Goal: Transaction & Acquisition: Purchase product/service

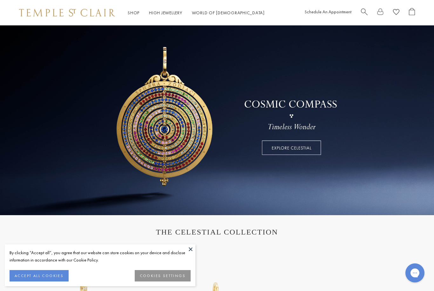
scroll to position [18, 0]
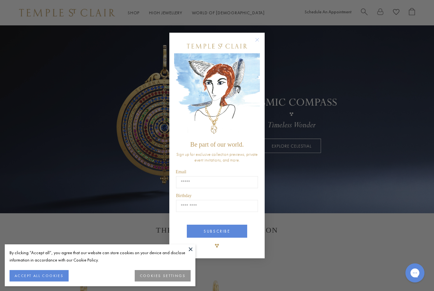
click at [258, 39] on circle "Close dialog" at bounding box center [257, 40] width 8 height 8
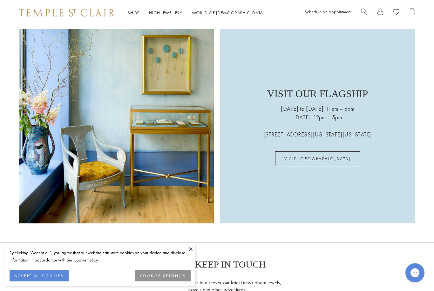
scroll to position [1360, 0]
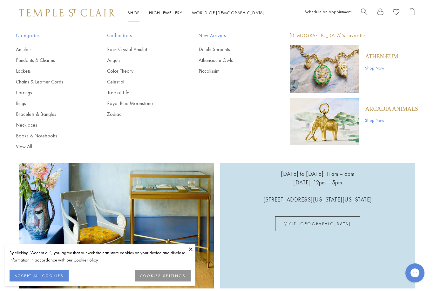
click at [172, 16] on link "High Jewellery High Jewellery" at bounding box center [165, 13] width 33 height 6
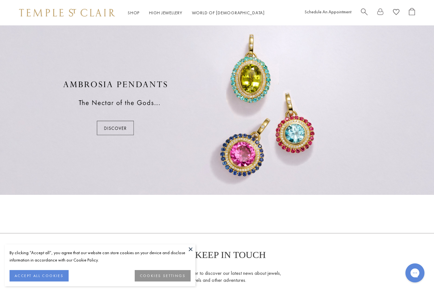
scroll to position [346, 0]
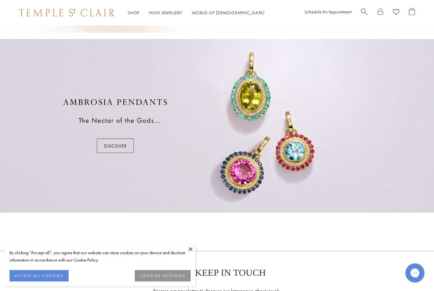
click at [106, 146] on div at bounding box center [217, 126] width 434 height 174
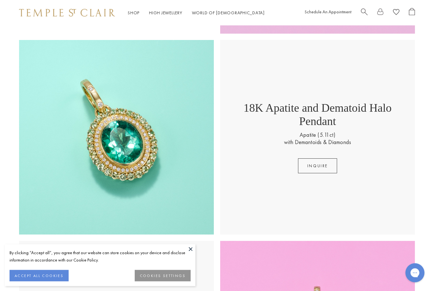
scroll to position [768, 0]
click at [167, 176] on img at bounding box center [116, 137] width 195 height 195
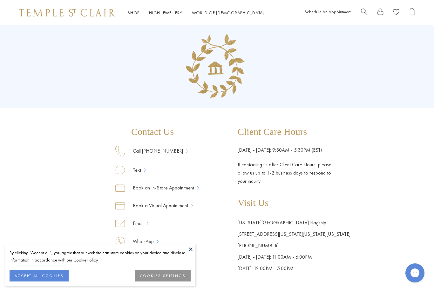
click at [177, 10] on link "High Jewellery High Jewellery" at bounding box center [165, 13] width 33 height 6
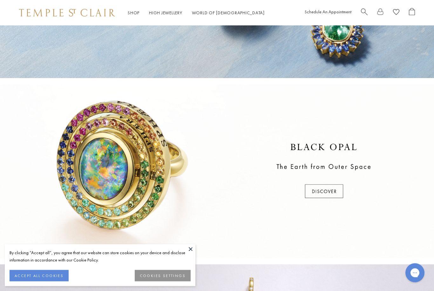
click at [191, 254] on button at bounding box center [191, 249] width 10 height 10
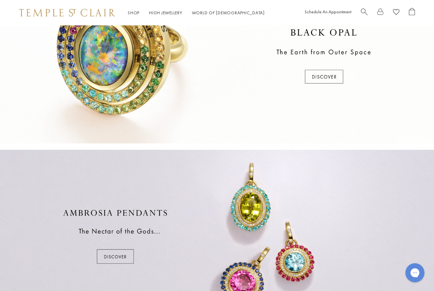
scroll to position [229, 0]
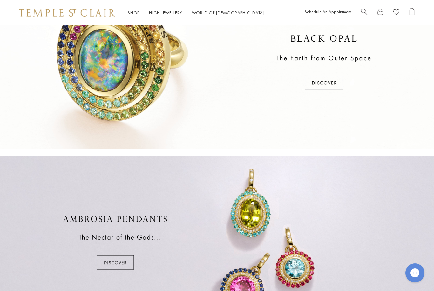
click at [332, 83] on div at bounding box center [217, 63] width 434 height 174
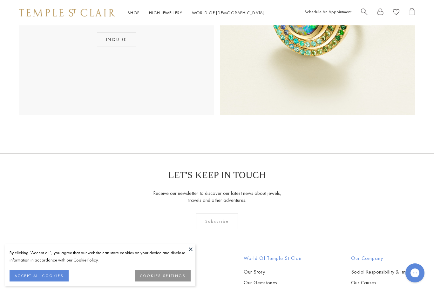
scroll to position [226, 0]
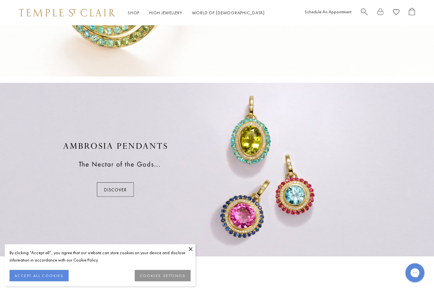
scroll to position [302, 0]
click at [118, 187] on div at bounding box center [217, 170] width 434 height 174
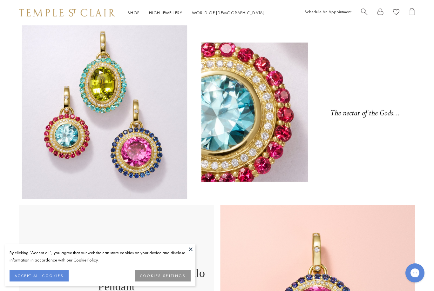
click at [132, 15] on link "Shop Shop" at bounding box center [134, 13] width 12 height 6
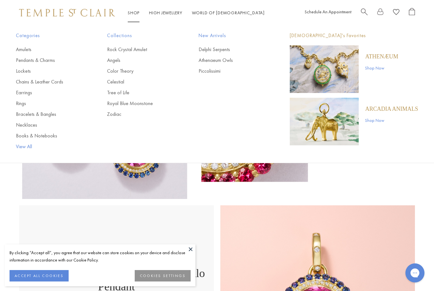
click at [34, 144] on link "View All" at bounding box center [49, 146] width 66 height 7
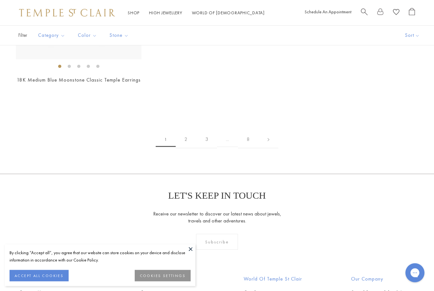
scroll to position [4613, 0]
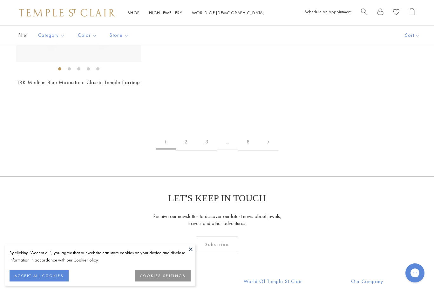
click at [273, 137] on link at bounding box center [268, 141] width 20 height 17
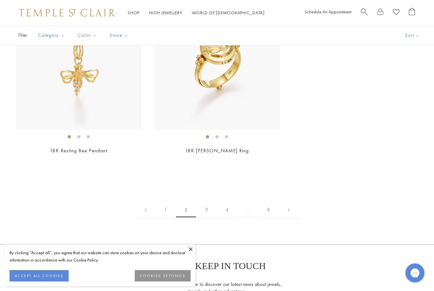
scroll to position [2953, 0]
click at [203, 201] on link "3" at bounding box center [206, 209] width 21 height 17
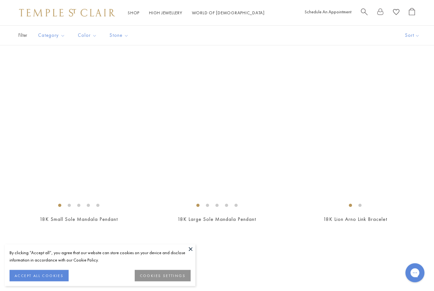
scroll to position [2165, 0]
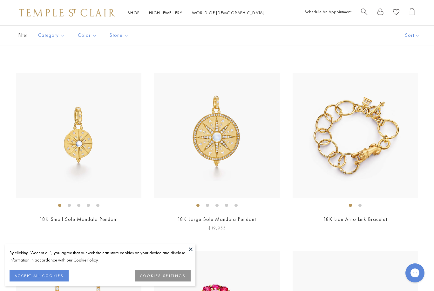
click at [223, 141] on img at bounding box center [216, 135] width 125 height 125
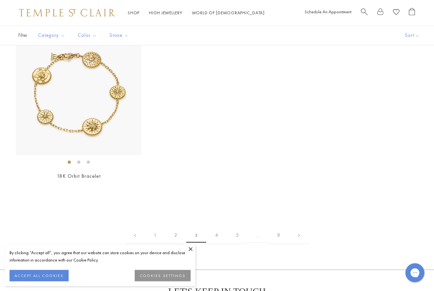
scroll to position [2927, 0]
click at [218, 227] on link "4" at bounding box center [216, 235] width 21 height 17
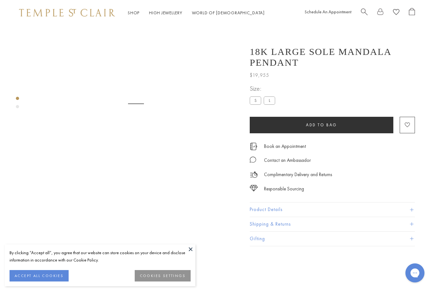
scroll to position [25, 0]
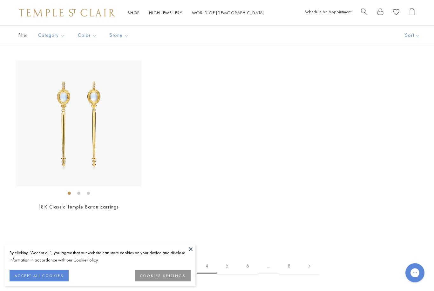
scroll to position [2384, 0]
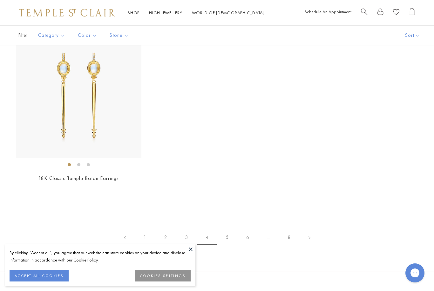
click at [226, 235] on link "5" at bounding box center [226, 237] width 21 height 17
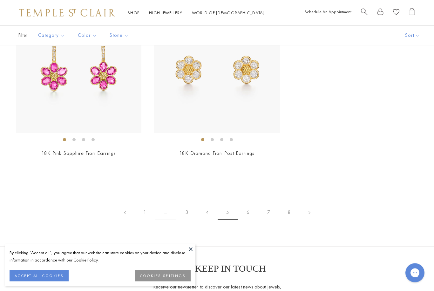
scroll to position [2430, 0]
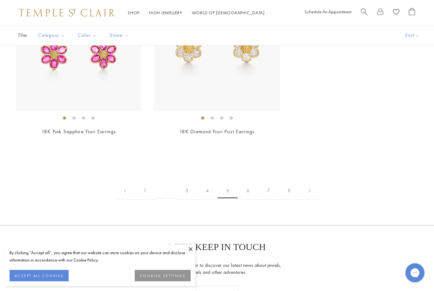
click at [247, 189] on link "6" at bounding box center [247, 190] width 21 height 17
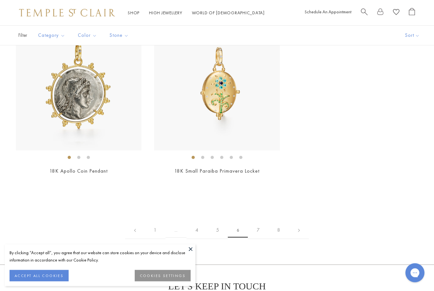
scroll to position [2392, 0]
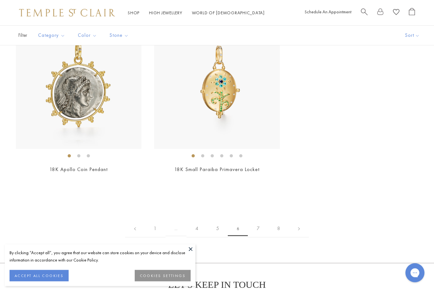
click at [259, 224] on link "7" at bounding box center [258, 228] width 21 height 17
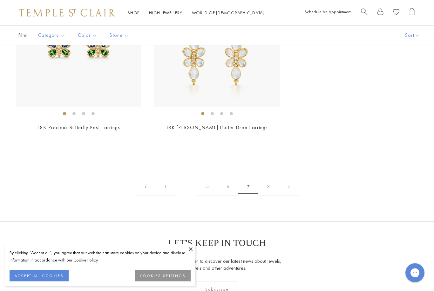
scroll to position [3324, 0]
click at [267, 182] on link "8" at bounding box center [268, 186] width 21 height 17
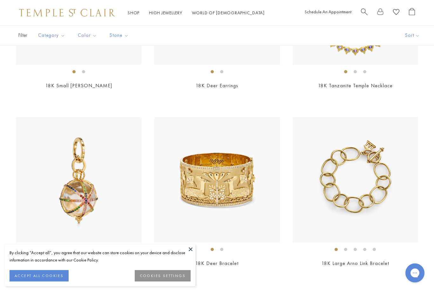
scroll to position [876, 0]
